Goal: Navigation & Orientation: Find specific page/section

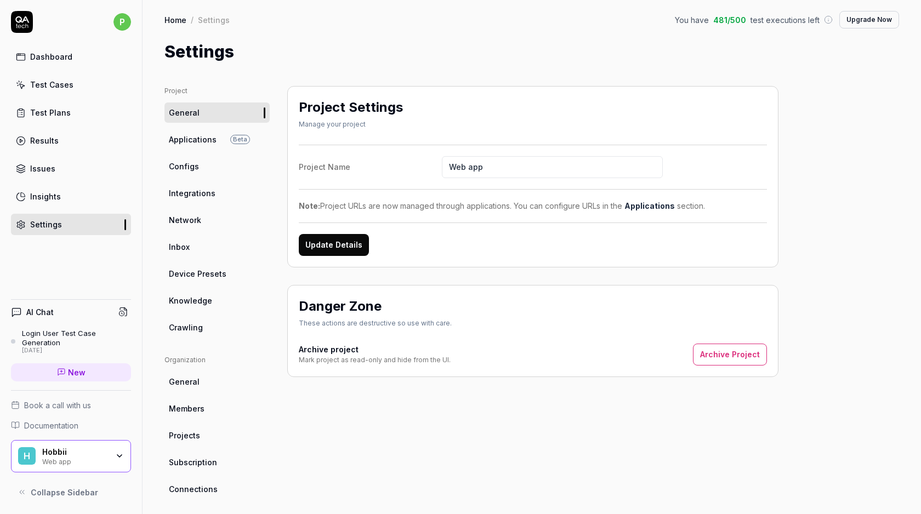
click at [57, 55] on div "Dashboard" at bounding box center [51, 57] width 42 height 12
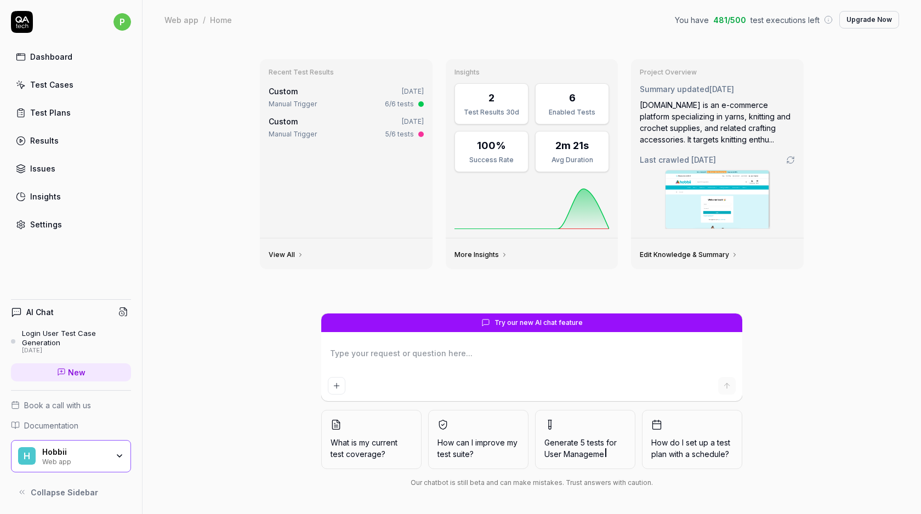
click at [64, 91] on link "Test Cases" at bounding box center [71, 84] width 120 height 21
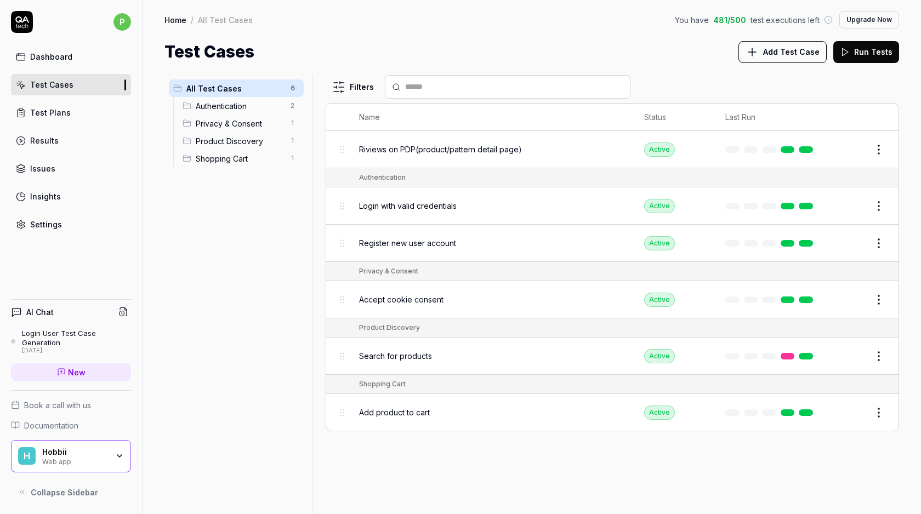
click at [21, 26] on icon at bounding box center [22, 22] width 22 height 22
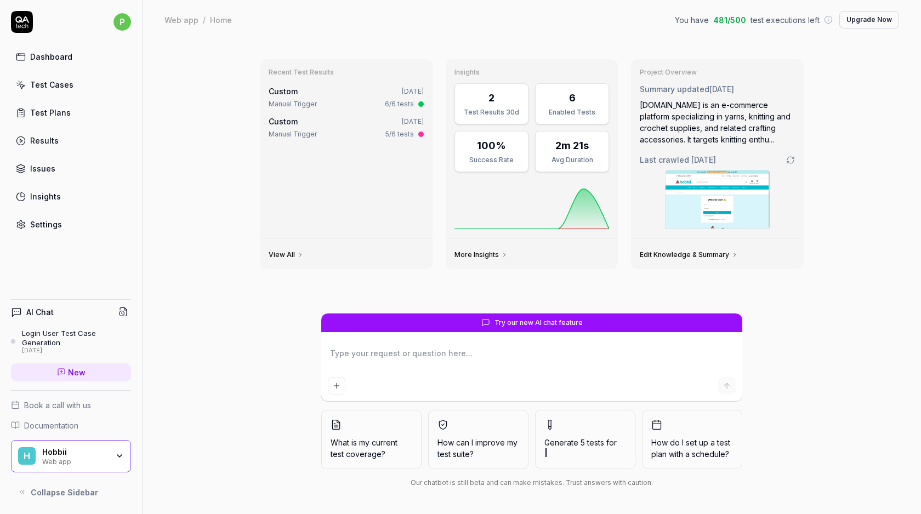
click at [64, 424] on span "Documentation" at bounding box center [51, 426] width 54 height 12
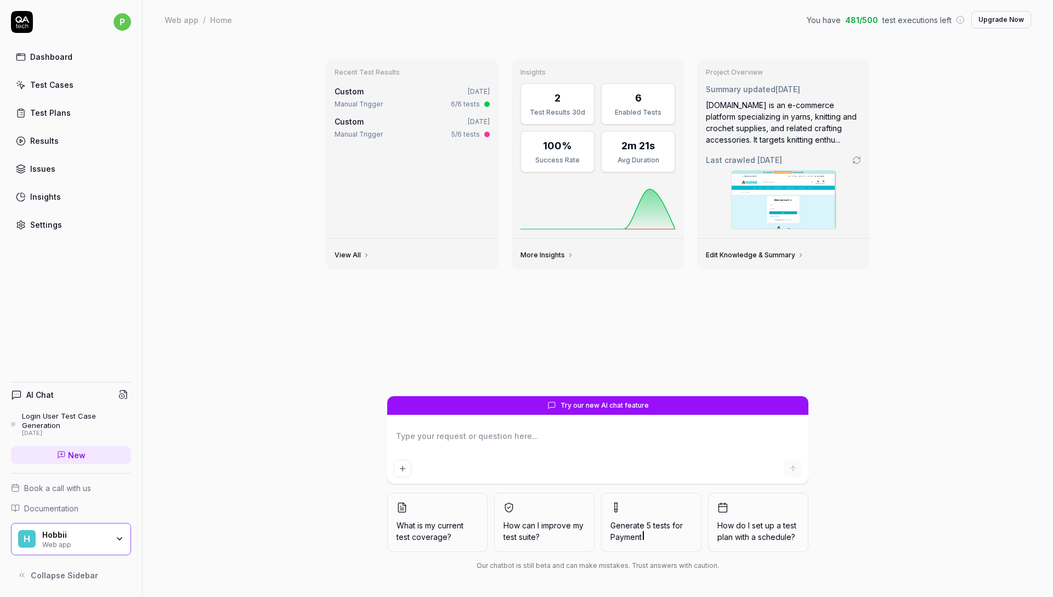
type textarea "*"
